Goal: Information Seeking & Learning: Learn about a topic

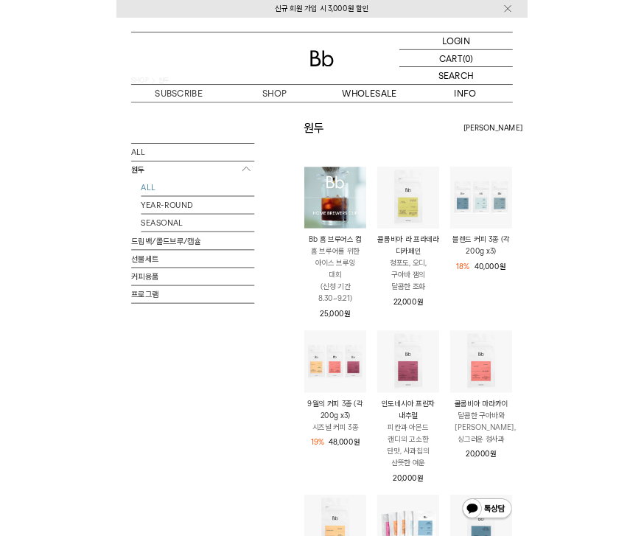
scroll to position [172, 0]
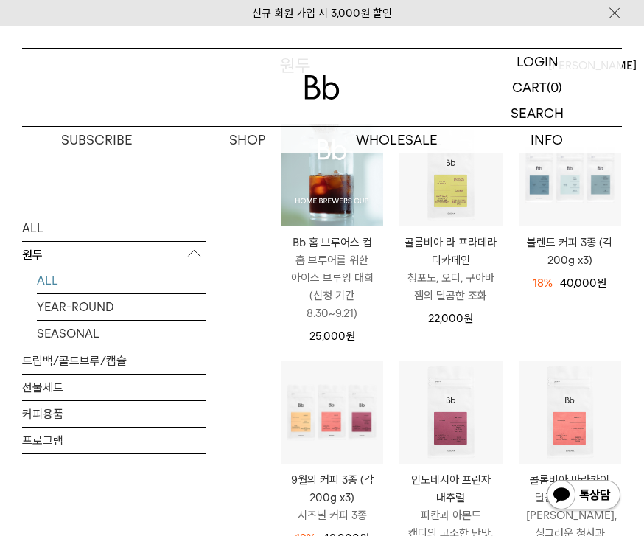
click at [98, 346] on link "SEASONAL" at bounding box center [122, 333] width 170 height 26
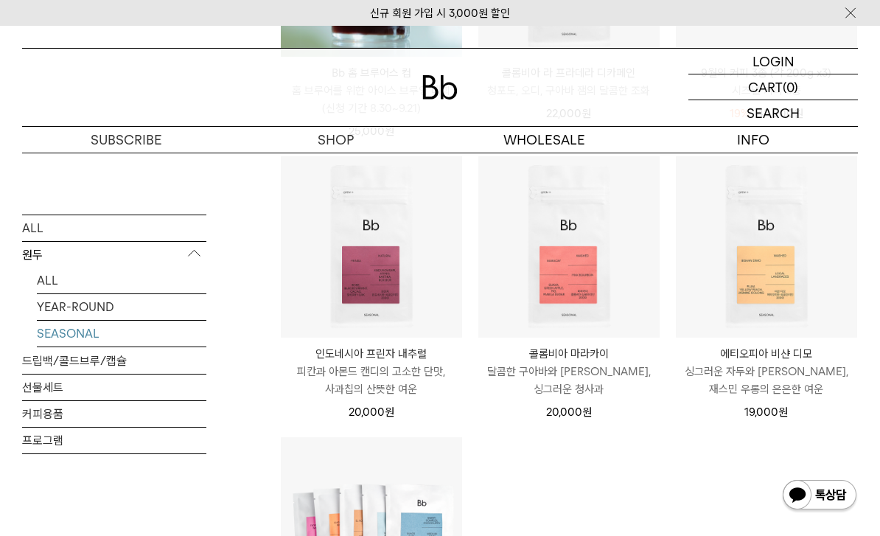
scroll to position [439, 0]
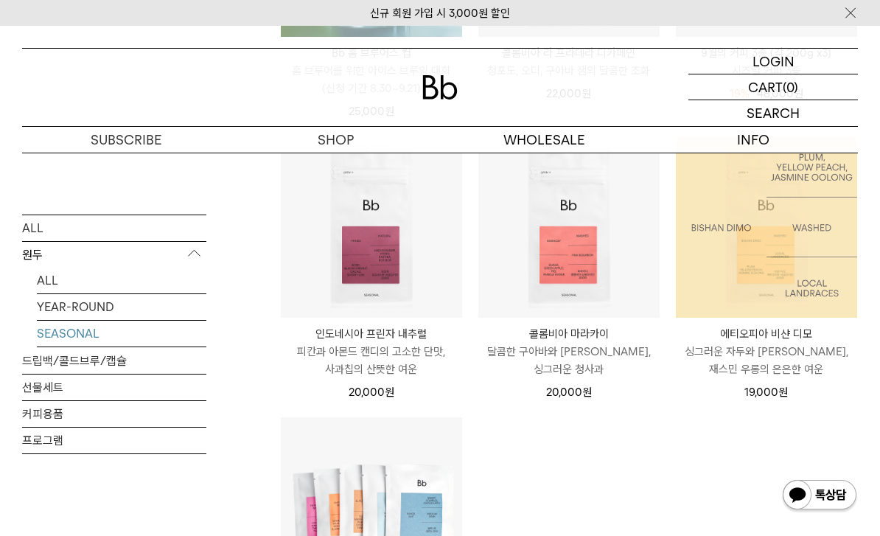
click at [643, 337] on p "에티오피아 비샨 디모" at bounding box center [766, 334] width 181 height 18
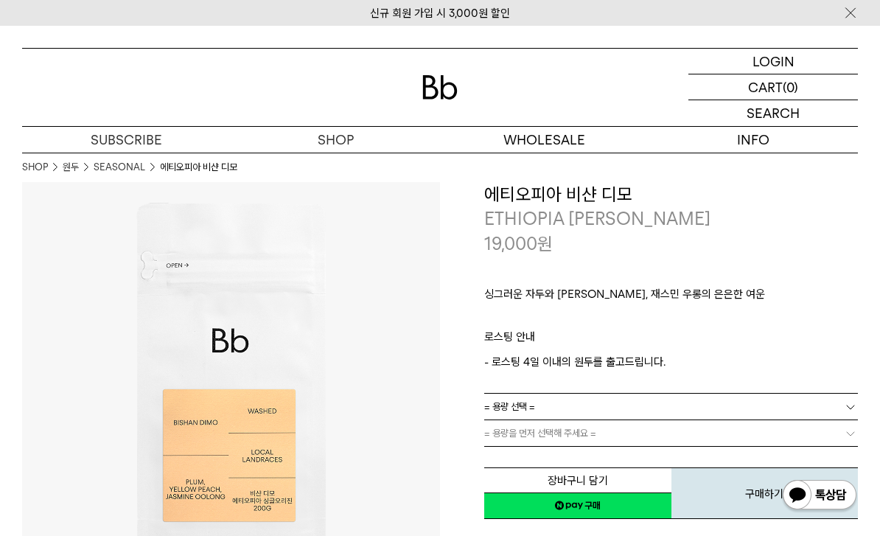
click at [226, 523] on img at bounding box center [231, 391] width 418 height 418
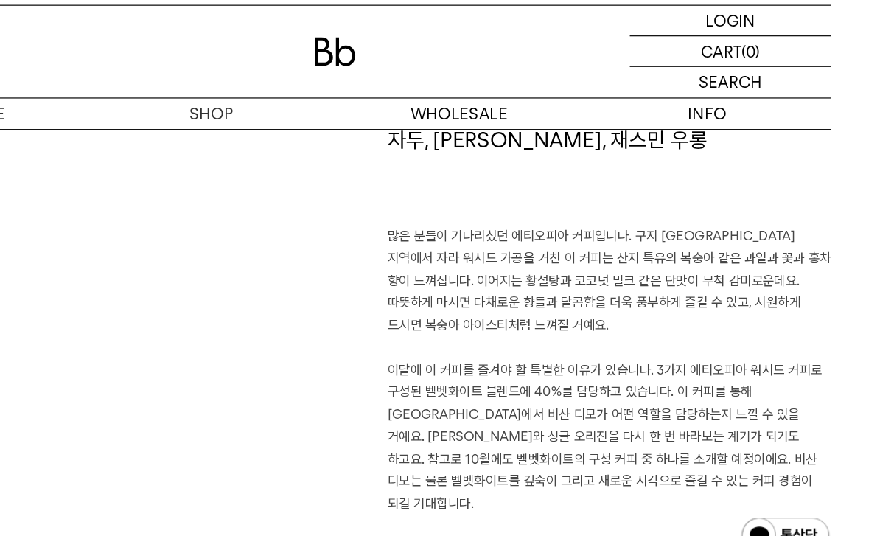
scroll to position [943, 0]
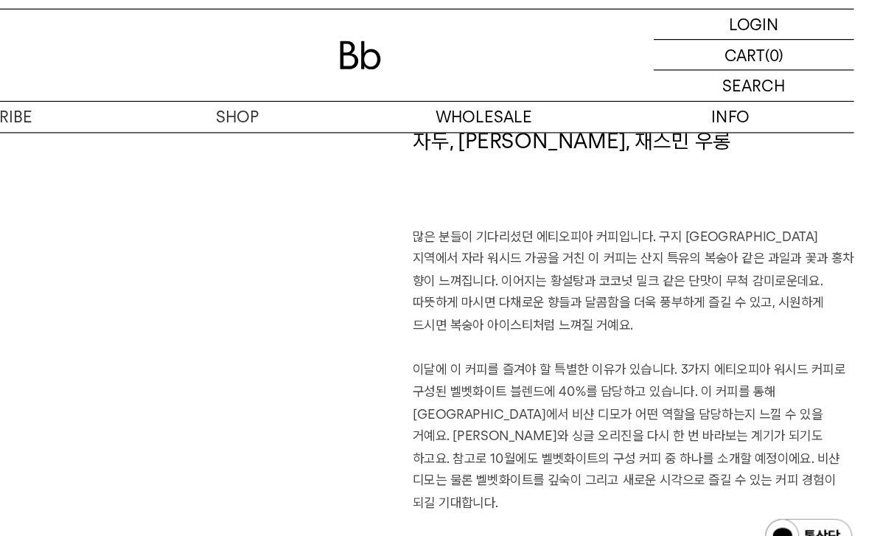
click at [484, 232] on p "많은 분들이 기다리셨던 에티오피아 커피입니다. 구지 샤키소 지역에서 자라 워시드 가공을 거친 이 커피는 산지 특유의 복숭아 같은 과일과 꽃과 …" at bounding box center [671, 354] width 374 height 245
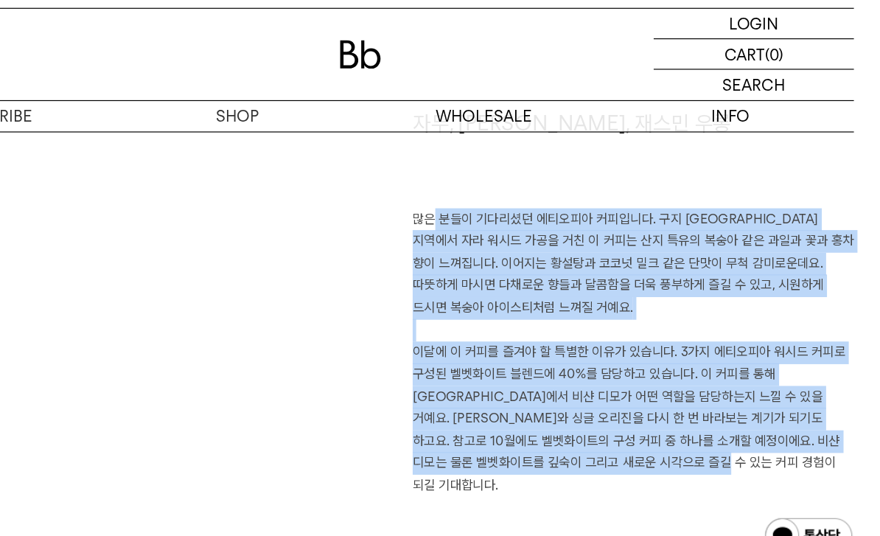
scroll to position [957, 0]
click at [434, 432] on div "자두, 황도, 재스민 우롱 많은 분들이 기다리셨던 에티오피아 커피입니다. 구지 샤키소 지역에서 자라 워시드 가공을 거친 이 커피는 산지 특유의…" at bounding box center [440, 370] width 836 height 475
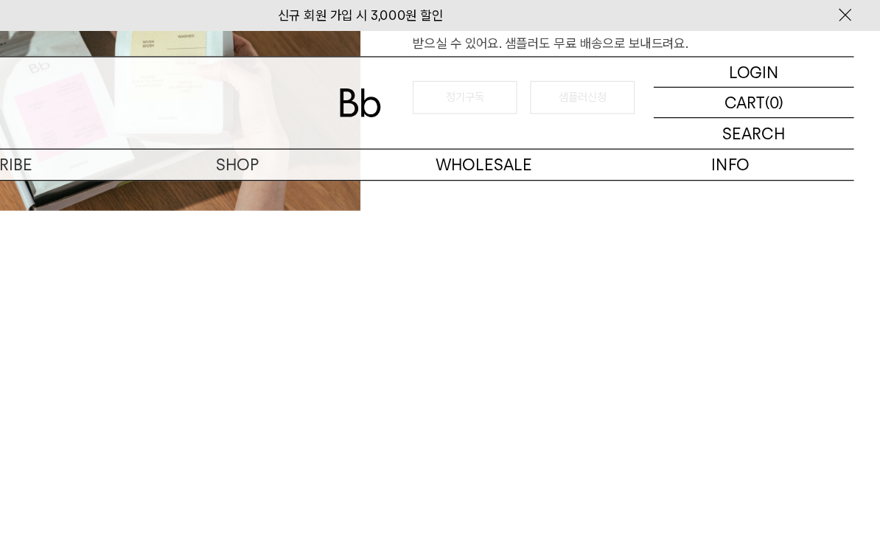
scroll to position [2215, 0]
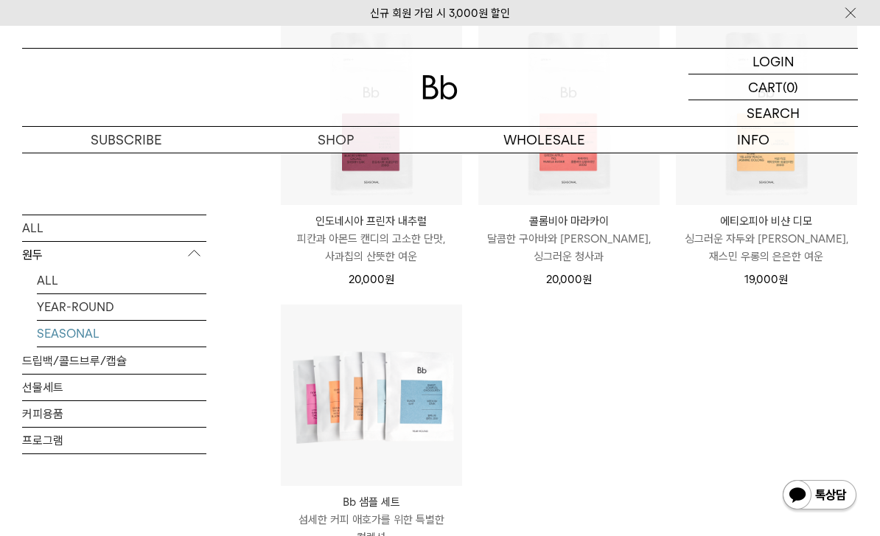
scroll to position [442, 0]
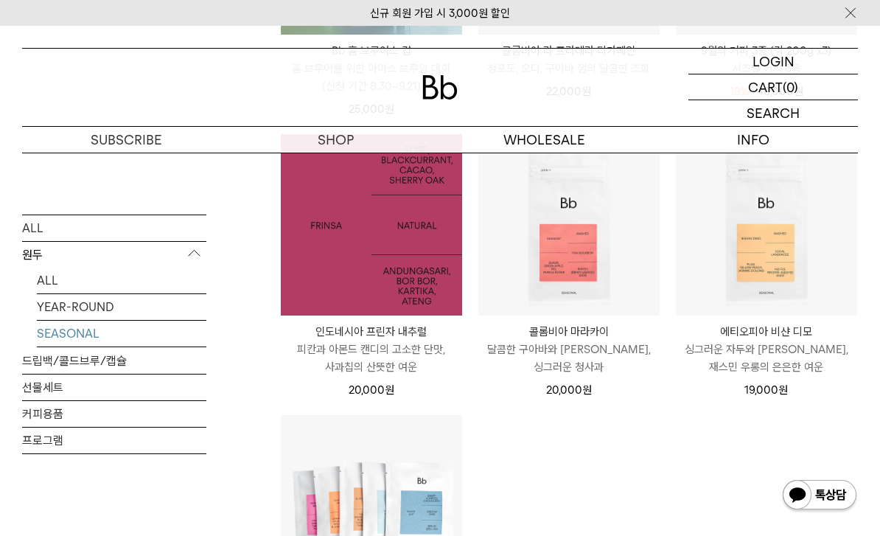
click at [385, 288] on img at bounding box center [371, 224] width 181 height 181
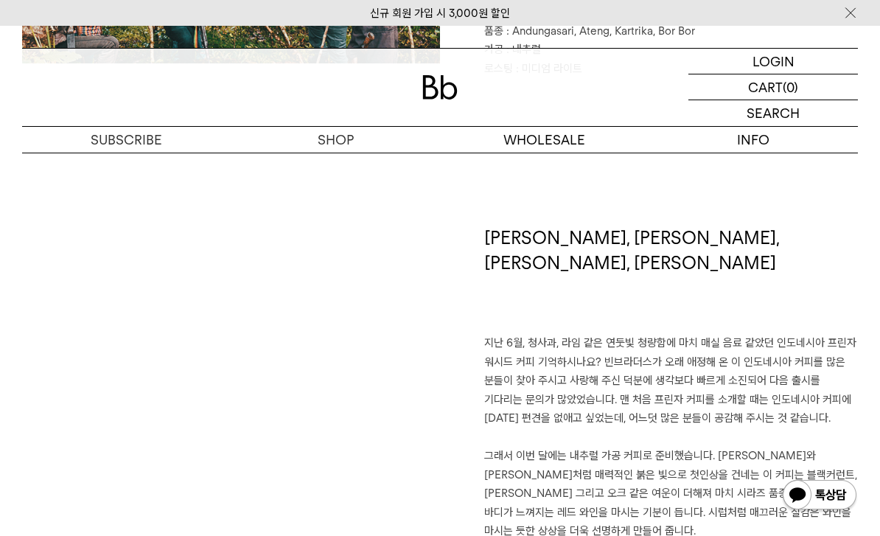
scroll to position [920, 0]
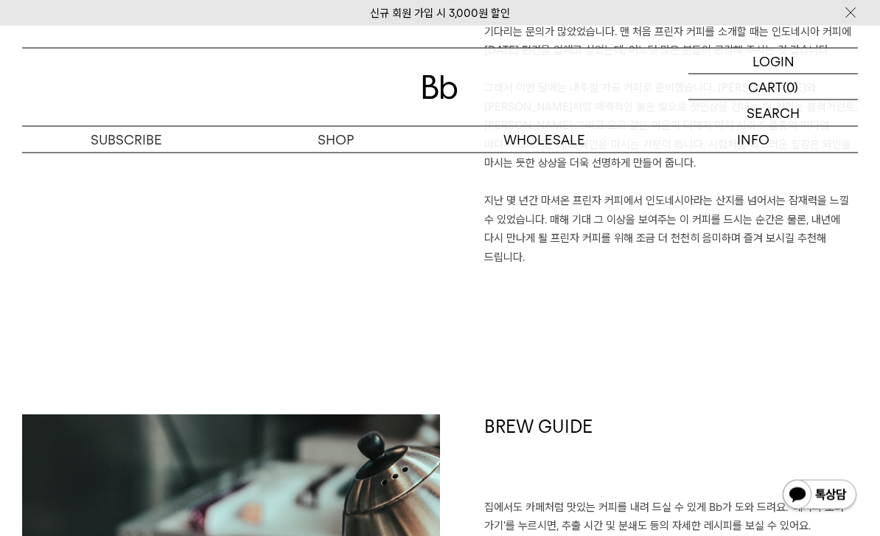
click at [663, 415] on h1 "BREW GUIDE" at bounding box center [671, 457] width 374 height 84
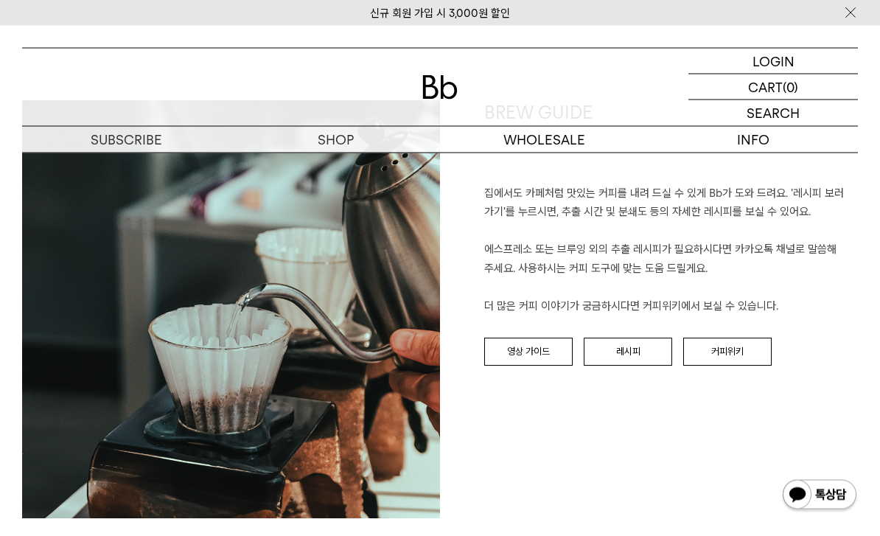
scroll to position [1499, 0]
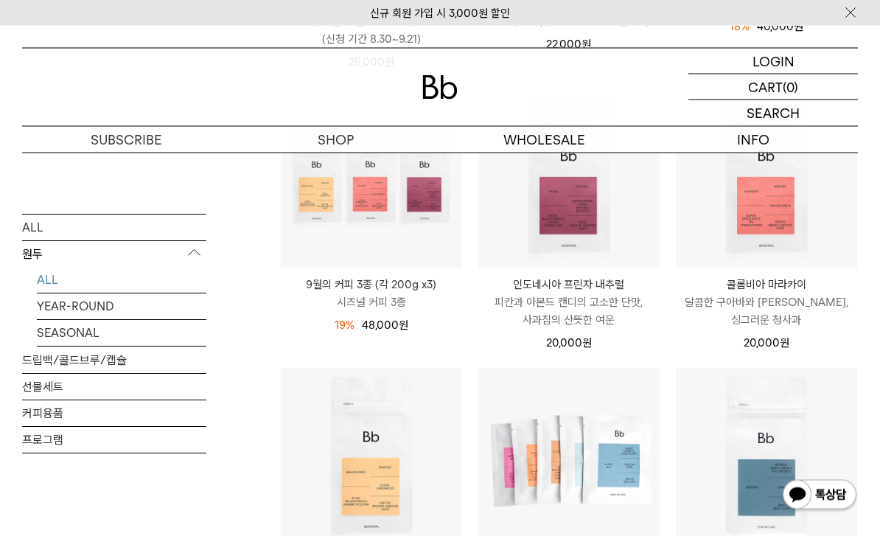
scroll to position [489, 0]
click at [794, 280] on p "콜롬비아 마라카이" at bounding box center [766, 285] width 181 height 18
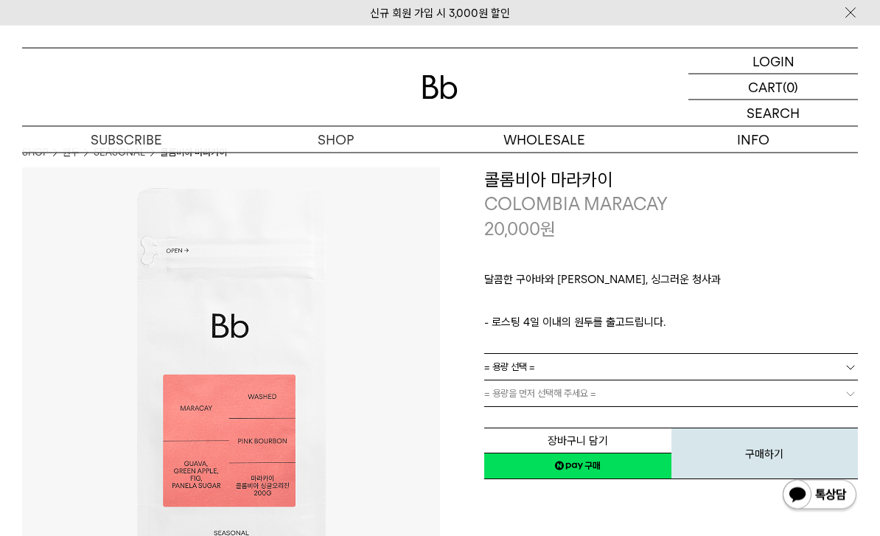
scroll to position [18, 0]
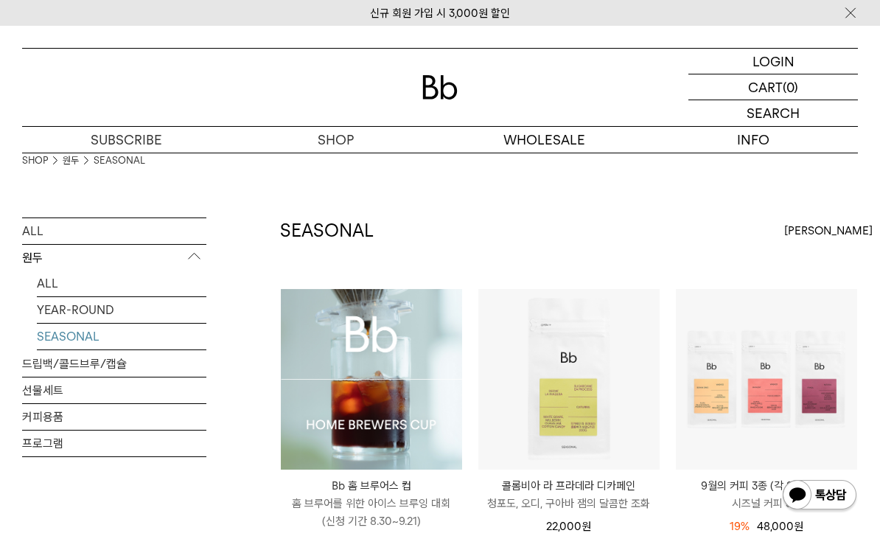
scroll to position [11, 0]
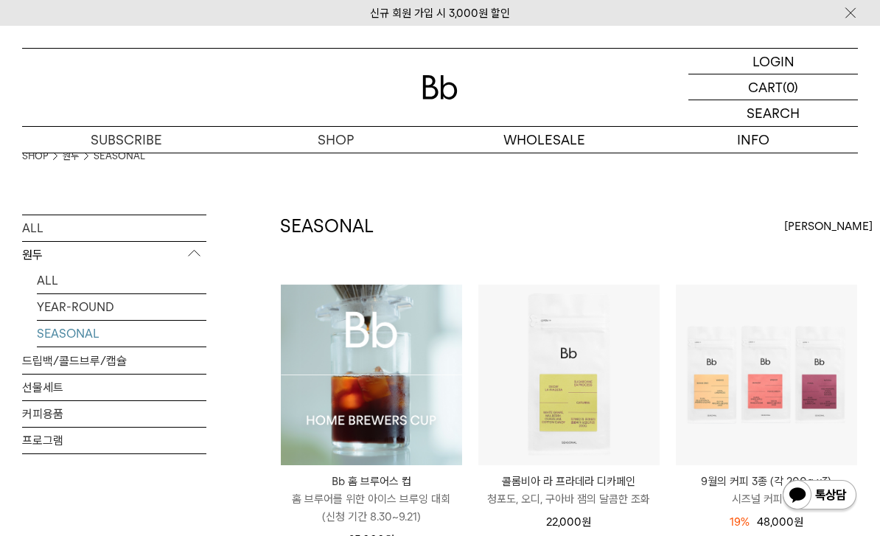
click at [795, 238] on div "[PERSON_NAME]" at bounding box center [821, 226] width 74 height 27
click at [846, 341] on li "높은가격순" at bounding box center [821, 334] width 74 height 27
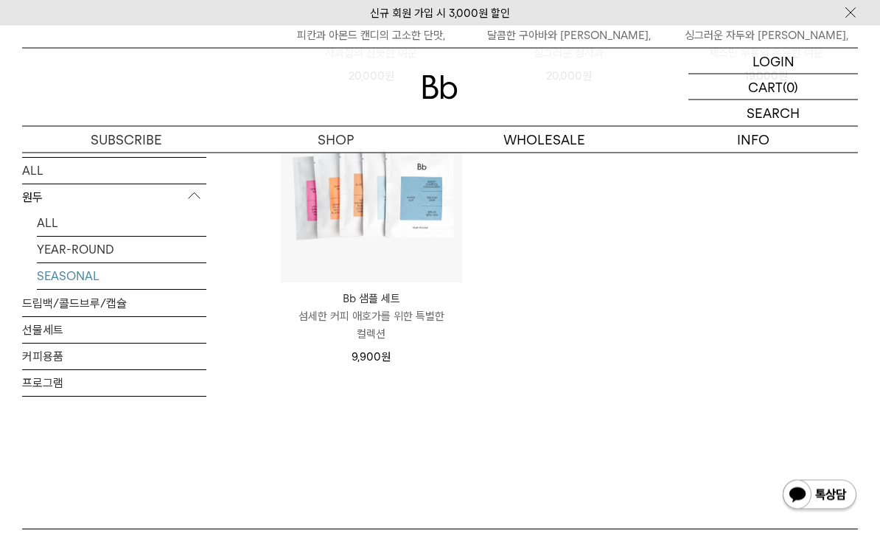
scroll to position [730, 0]
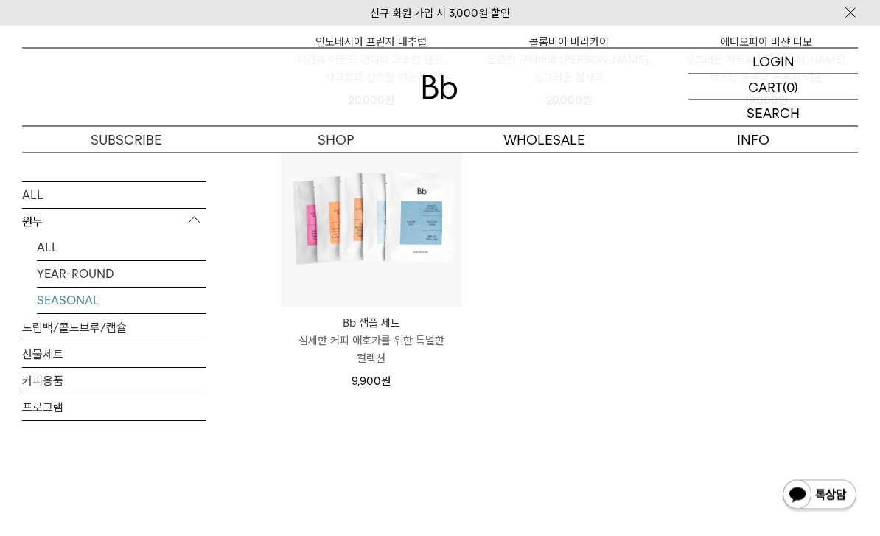
click at [88, 268] on link "YEAR-ROUND" at bounding box center [122, 274] width 170 height 26
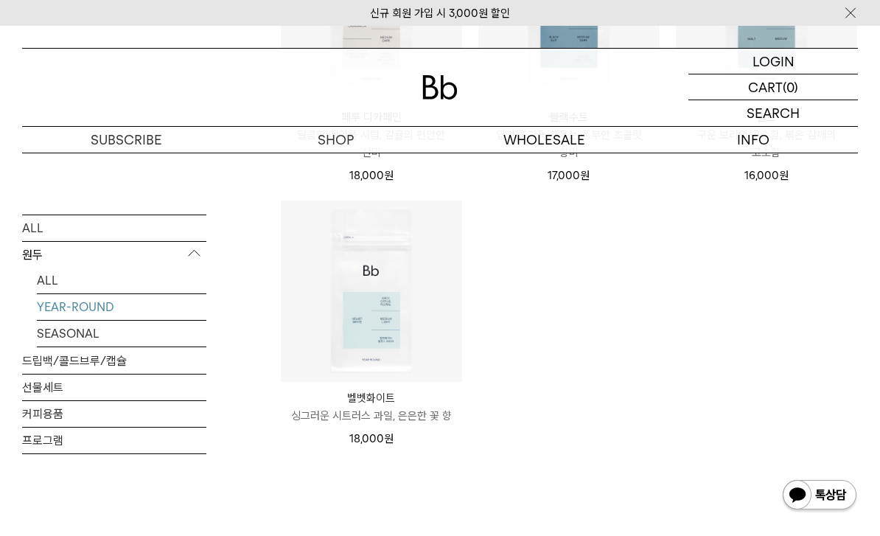
scroll to position [658, 0]
click at [44, 287] on link "ALL" at bounding box center [122, 280] width 170 height 26
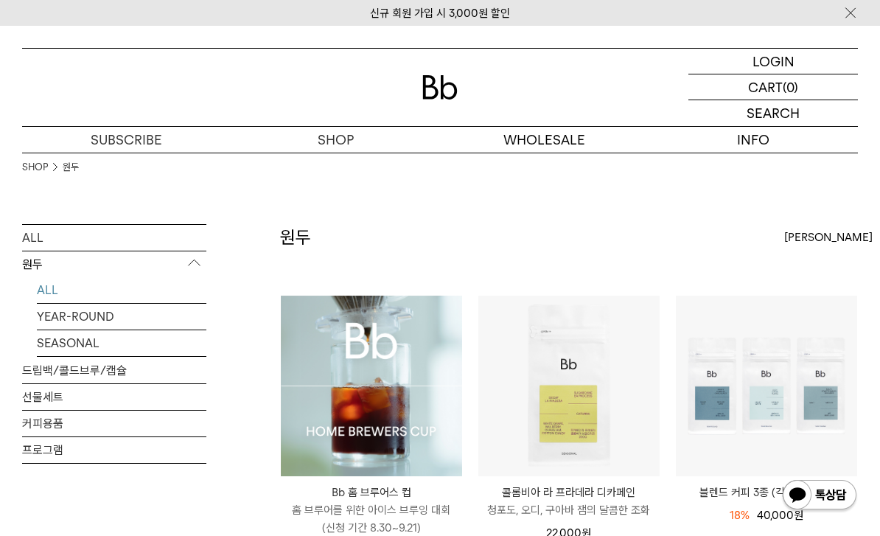
click at [198, 273] on p "원두" at bounding box center [114, 264] width 184 height 27
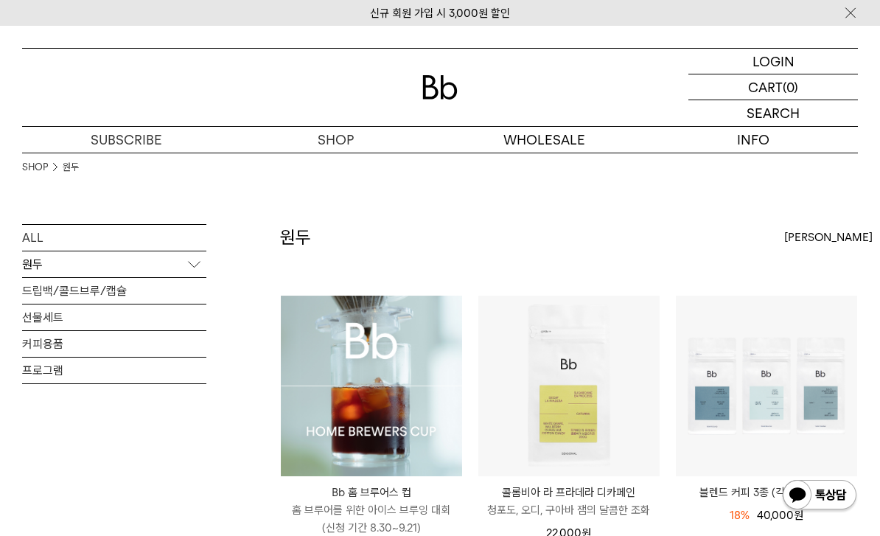
click at [130, 230] on link "ALL" at bounding box center [114, 238] width 184 height 26
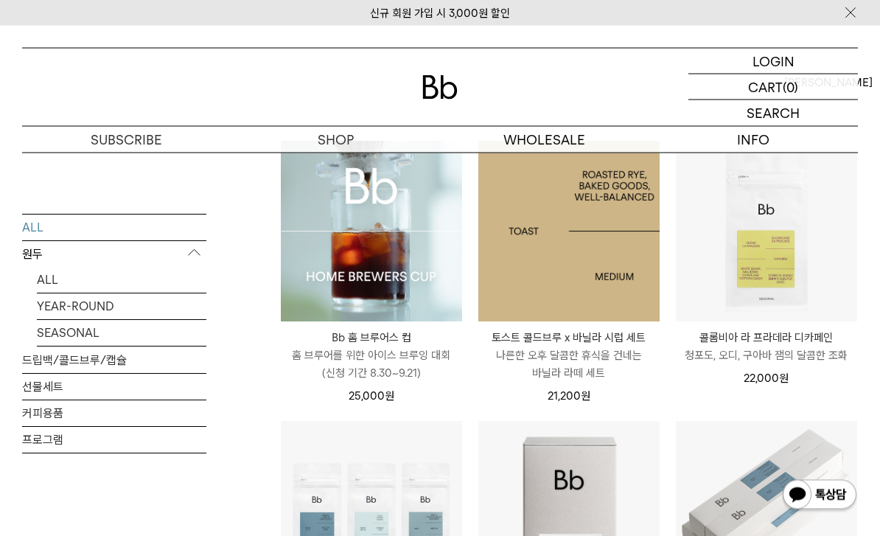
scroll to position [143, 0]
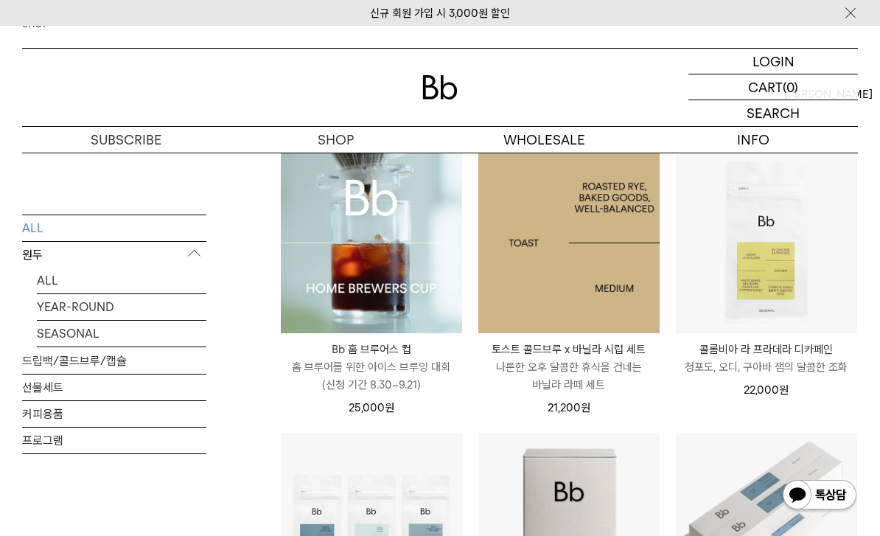
click at [594, 310] on img at bounding box center [568, 243] width 181 height 181
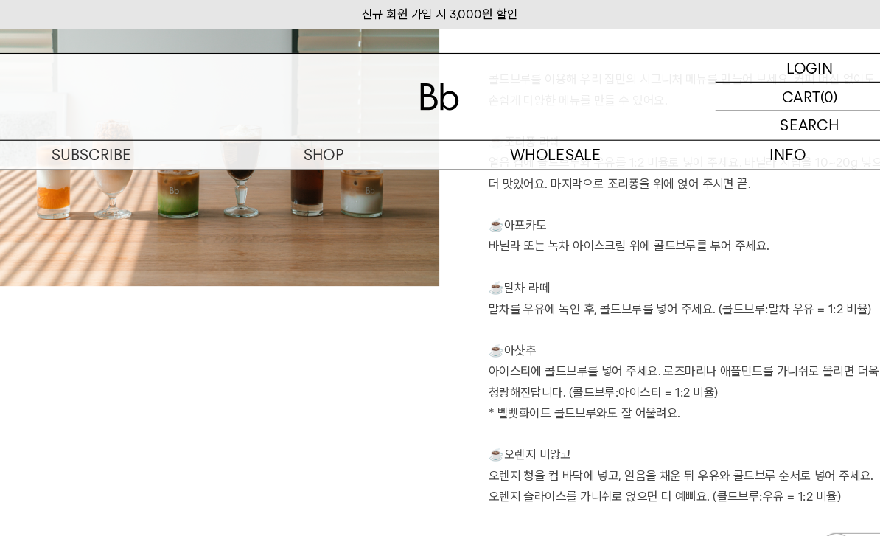
scroll to position [1681, 0]
